Goal: Task Accomplishment & Management: Manage account settings

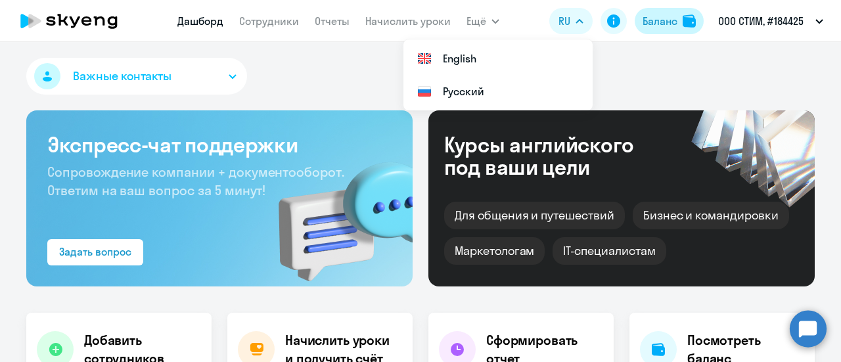
click at [657, 20] on div "Баланс" at bounding box center [660, 21] width 35 height 16
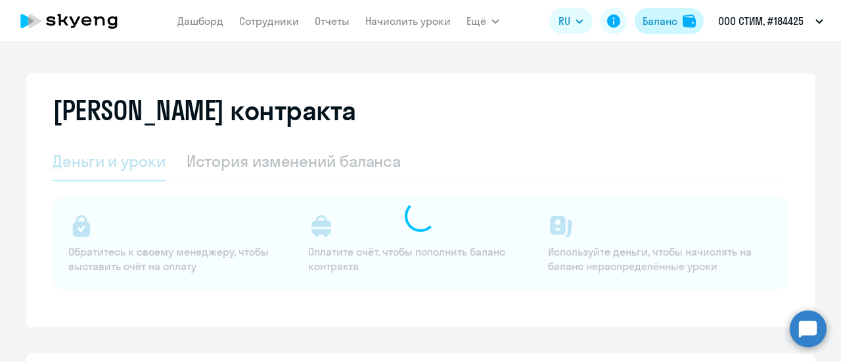
select select "english_adult_not_native_speaker"
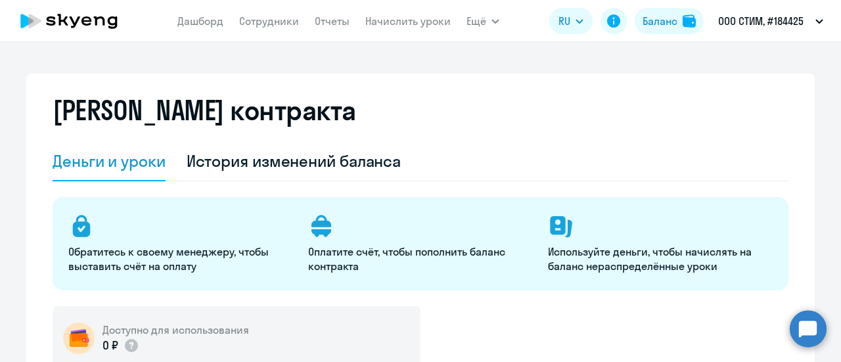
click at [279, 14] on app-menu-item-link "Сотрудники" at bounding box center [269, 21] width 60 height 16
click at [280, 32] on nav "[PERSON_NAME] Отчеты Начислить уроки" at bounding box center [313, 21] width 273 height 26
click at [273, 21] on link "Сотрудники" at bounding box center [269, 20] width 60 height 13
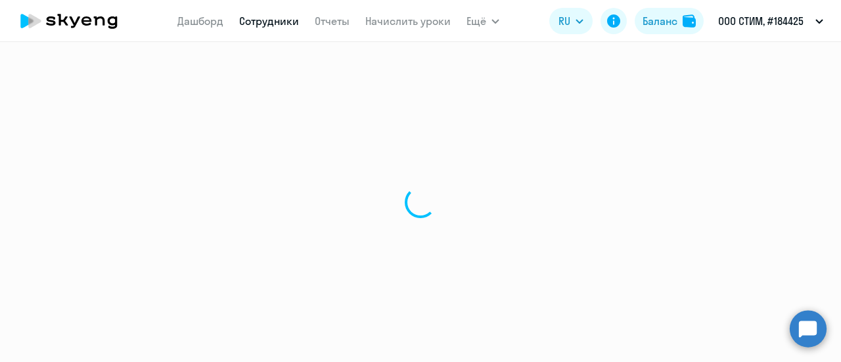
select select "30"
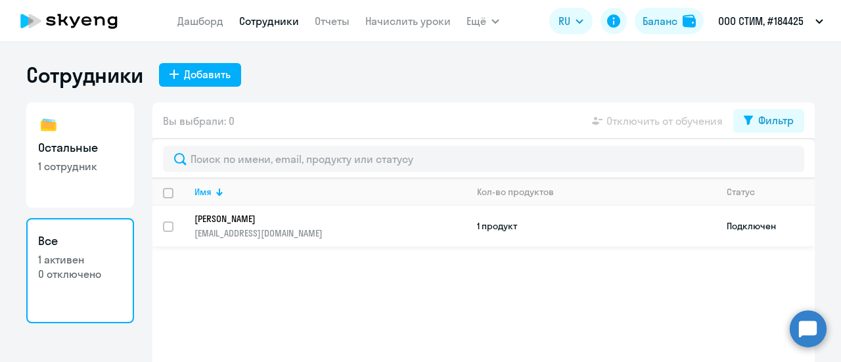
click at [215, 229] on p "[EMAIL_ADDRESS][DOMAIN_NAME]" at bounding box center [330, 233] width 271 height 12
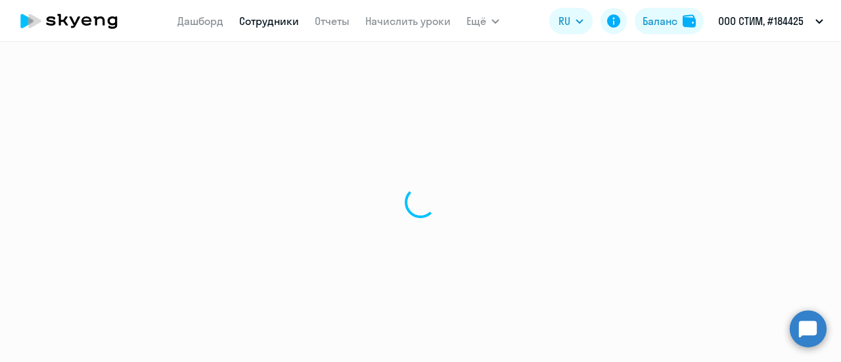
select select "others"
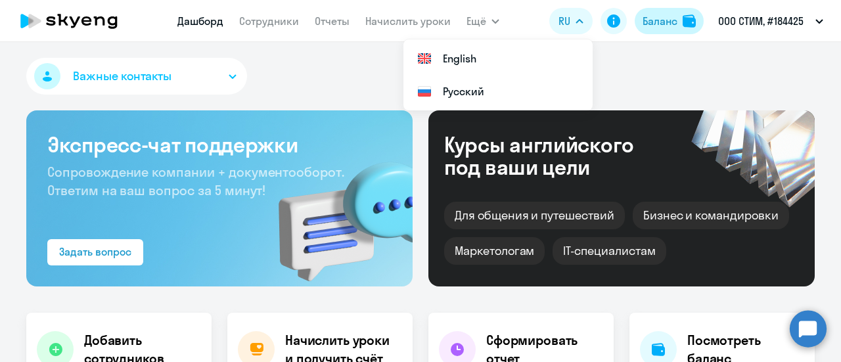
click at [664, 14] on div "Баланс" at bounding box center [660, 21] width 35 height 16
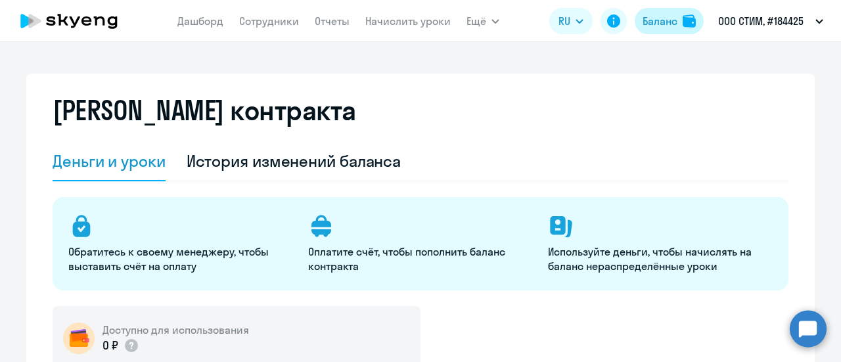
select select "english_adult_not_native_speaker"
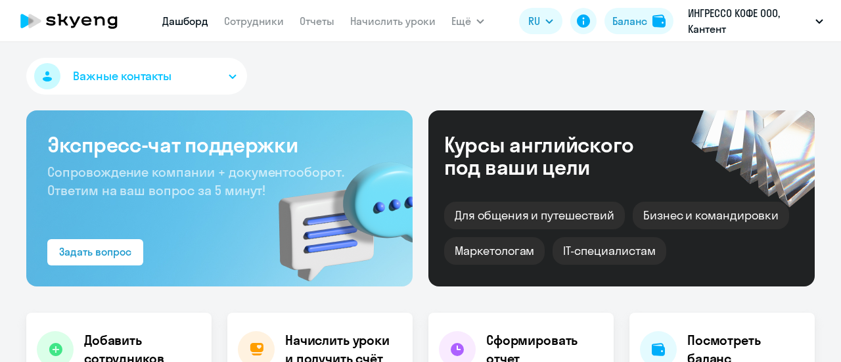
select select "30"
click at [638, 13] on div "Баланс" at bounding box center [630, 21] width 35 height 16
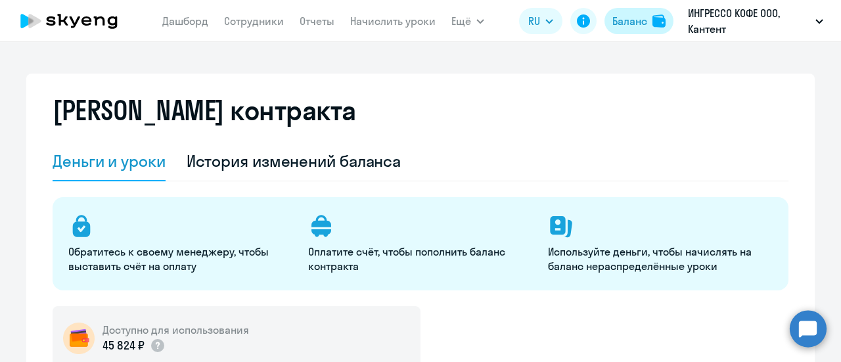
select select "english_adult_not_native_speaker"
click at [259, 27] on link "Сотрудники" at bounding box center [254, 20] width 60 height 13
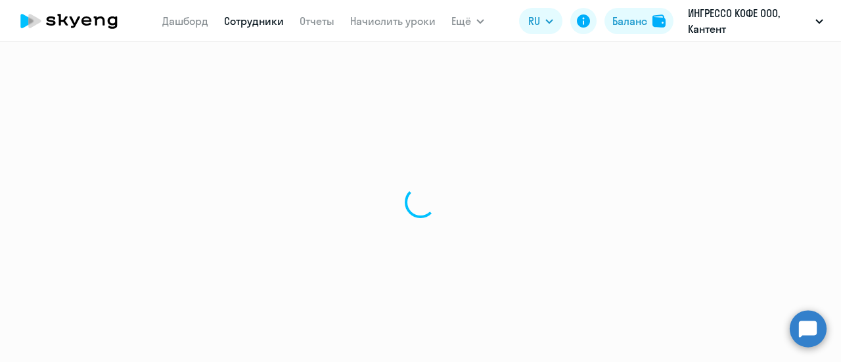
select select "30"
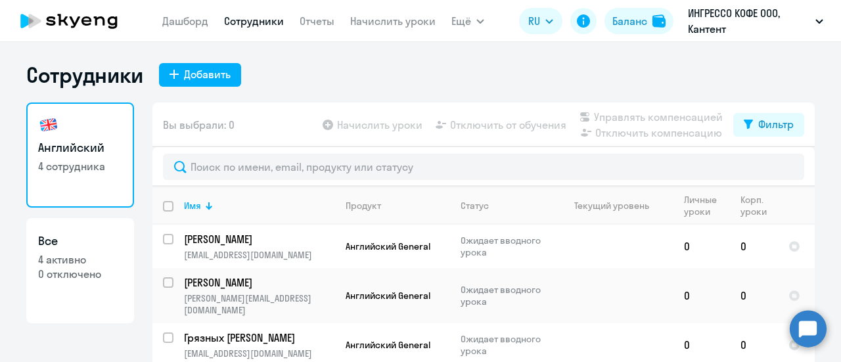
click at [350, 121] on app-table-action-button "Начислить уроки" at bounding box center [371, 125] width 103 height 16
click at [620, 35] on app-header-actions "RU Баланс ИНГРЕССО КОФЕ ООО, Кантент" at bounding box center [674, 21] width 311 height 32
click at [635, 20] on div "Баланс" at bounding box center [630, 21] width 35 height 16
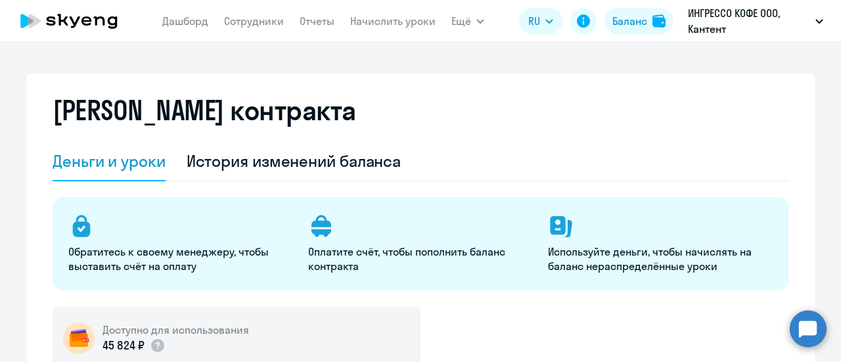
select select "english_adult_not_native_speaker"
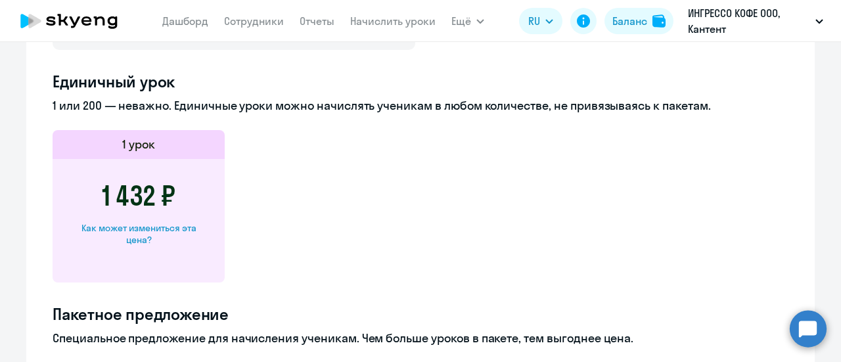
scroll to position [636, 0]
